Goal: Task Accomplishment & Management: Use online tool/utility

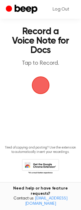
scroll to position [11, 0]
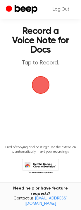
click at [42, 165] on icon at bounding box center [40, 166] width 37 height 16
click at [61, 9] on link "Log Out" at bounding box center [61, 9] width 28 height 14
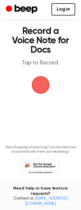
click at [46, 165] on icon at bounding box center [40, 166] width 37 height 16
click at [67, 11] on link "Log in" at bounding box center [63, 9] width 24 height 12
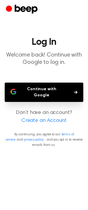
click at [66, 87] on button "Continue with Google" at bounding box center [44, 91] width 78 height 19
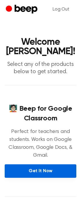
click at [36, 168] on link "Get It Now" at bounding box center [41, 170] width 72 height 13
